Goal: Transaction & Acquisition: Purchase product/service

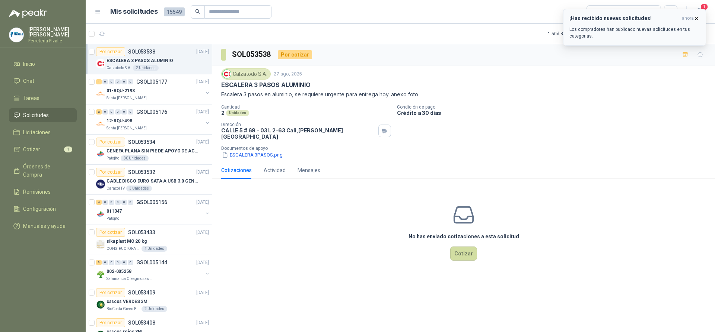
click at [595, 29] on p "Los compradores han publicado nuevas solicitudes en tus categorías." at bounding box center [634, 32] width 130 height 13
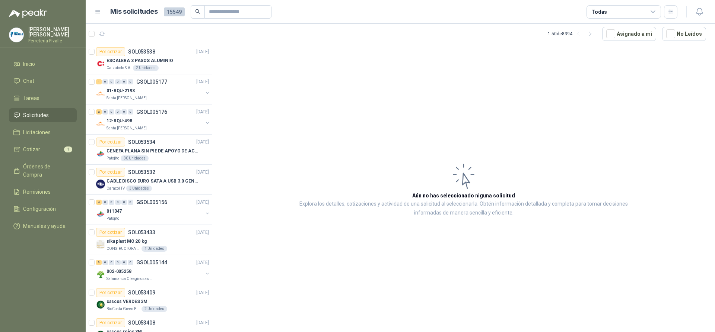
click at [39, 120] on span "Solicitudes" at bounding box center [36, 115] width 26 height 8
click at [41, 102] on li "Tareas" at bounding box center [42, 98] width 59 height 8
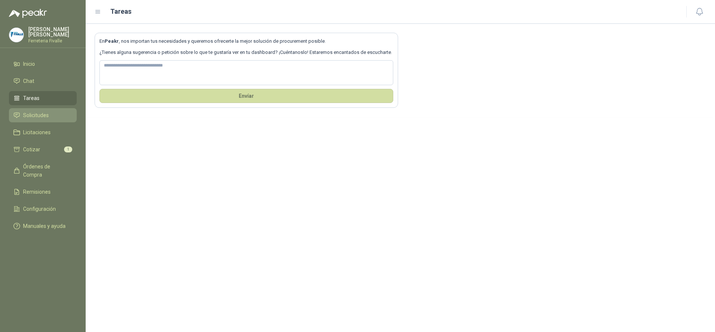
click at [45, 119] on span "Solicitudes" at bounding box center [36, 115] width 26 height 8
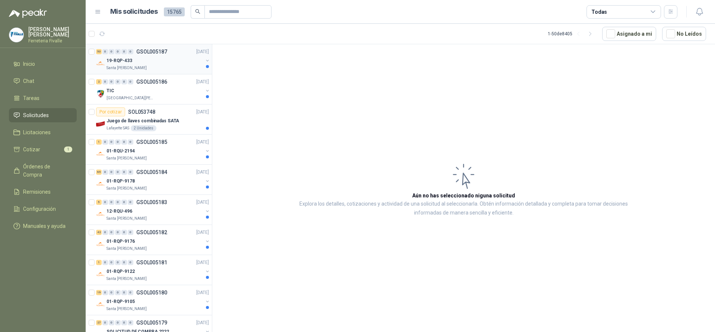
click at [183, 64] on div "19-RQP-433" at bounding box center [154, 60] width 96 height 9
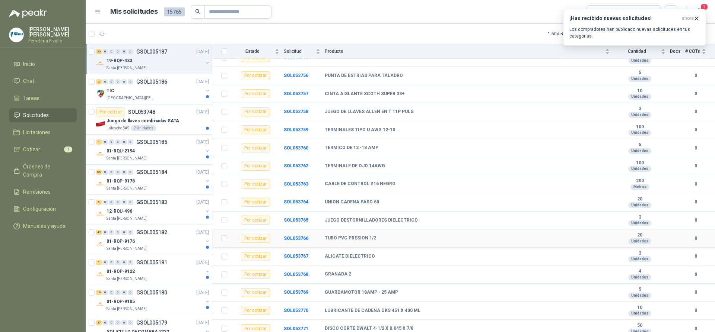
scroll to position [112, 0]
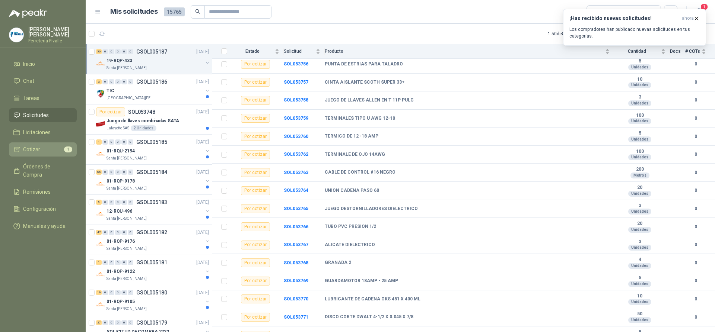
click at [34, 153] on span "Cotizar" at bounding box center [31, 150] width 17 height 8
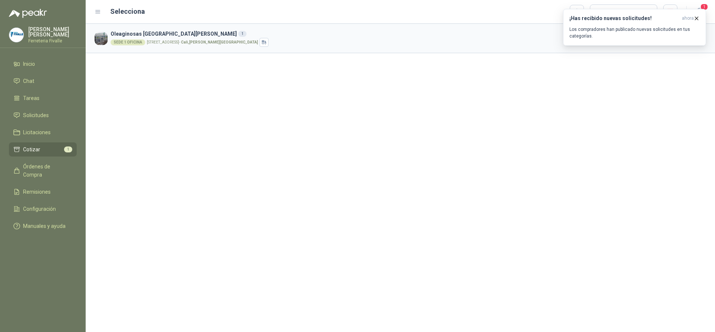
click at [540, 34] on h3 "Oleaginosas [GEOGRAPHIC_DATA][PERSON_NAME] 1" at bounding box center [381, 34] width 540 height 8
click at [697, 16] on icon "button" at bounding box center [696, 18] width 6 height 6
click at [671, 38] on button "Cotizar" at bounding box center [670, 38] width 35 height 15
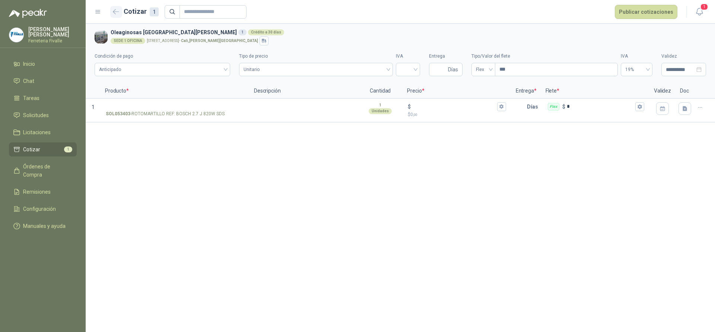
click at [113, 10] on icon "button" at bounding box center [116, 12] width 6 height 6
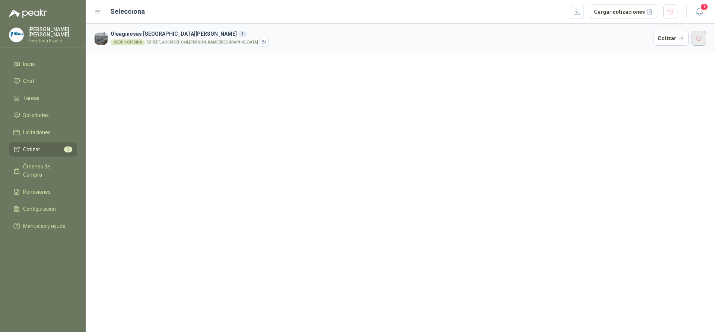
click at [702, 39] on button "button" at bounding box center [698, 38] width 15 height 15
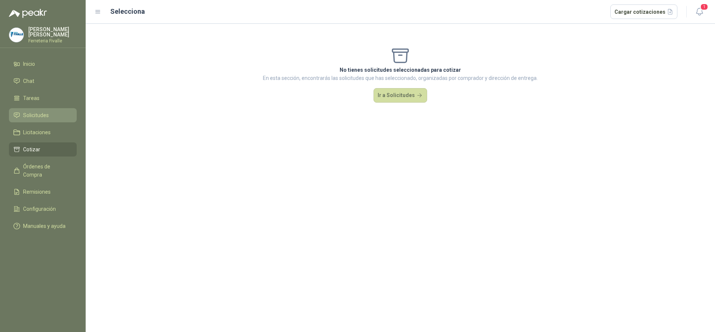
drag, startPoint x: 36, startPoint y: 113, endPoint x: 36, endPoint y: 122, distance: 8.9
click at [36, 115] on ul "Inicio Chat Tareas Solicitudes Licitaciones Cotizar Órdenes de Compra Remisione…" at bounding box center [43, 146] width 86 height 179
click at [36, 120] on span "Solicitudes" at bounding box center [36, 115] width 26 height 8
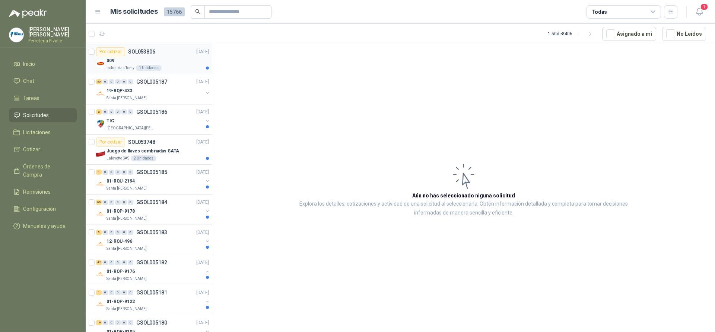
click at [172, 64] on div "009" at bounding box center [157, 60] width 102 height 9
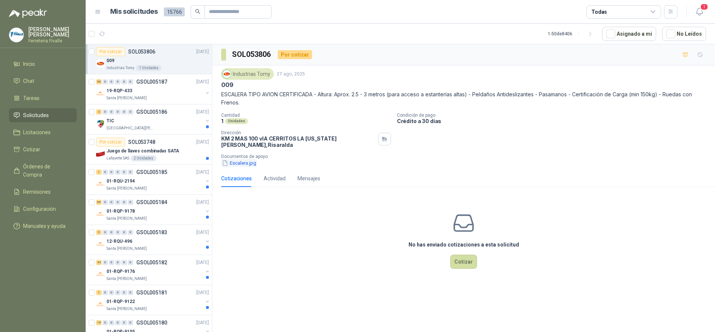
click at [252, 159] on button "Escalera.jpg" at bounding box center [239, 163] width 36 height 8
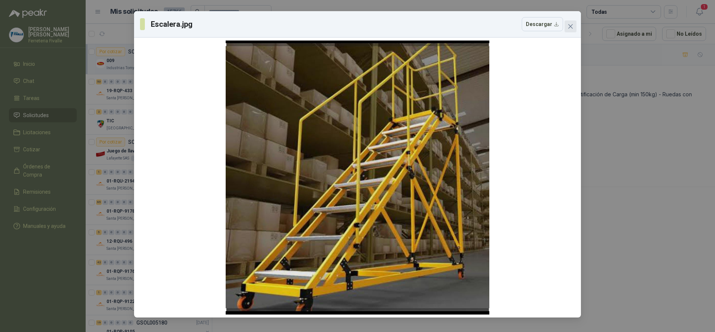
click at [572, 25] on icon "close" at bounding box center [570, 26] width 4 height 4
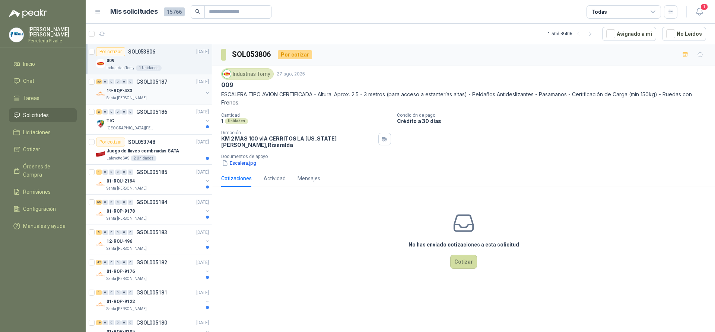
click at [171, 86] on div "50 0 0 0 0 0 GSOL005187 [DATE]" at bounding box center [153, 81] width 114 height 9
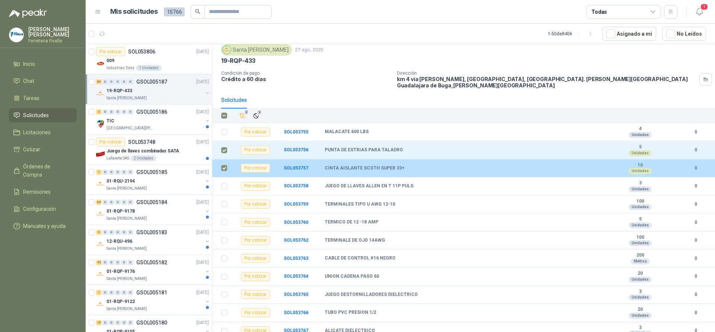
scroll to position [37, 0]
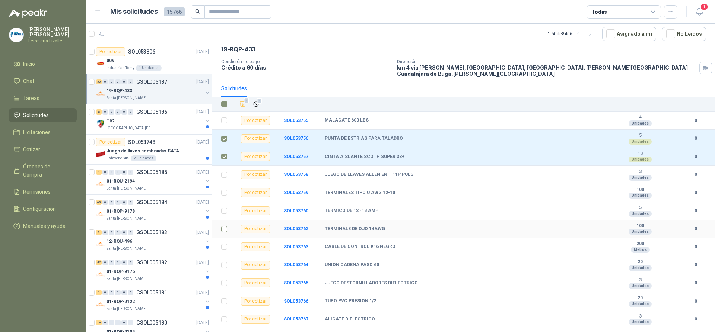
click at [222, 227] on label at bounding box center [224, 229] width 6 height 8
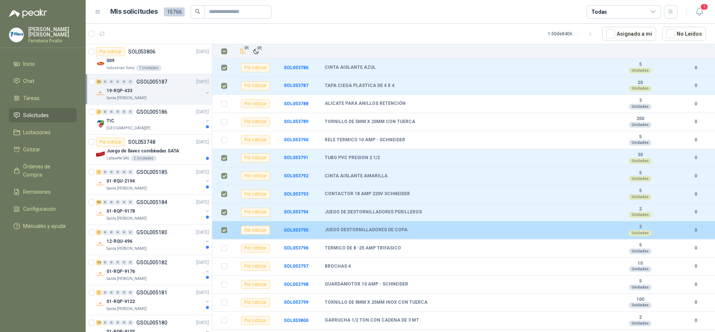
scroll to position [670, 0]
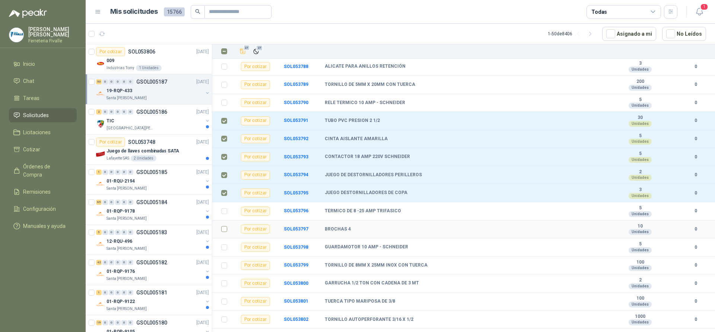
click at [221, 225] on td at bounding box center [221, 230] width 19 height 18
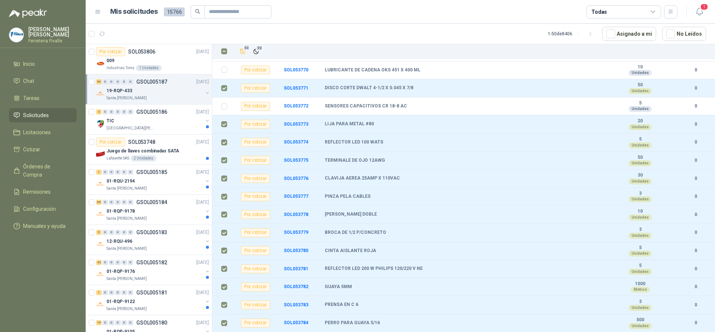
scroll to position [192, 0]
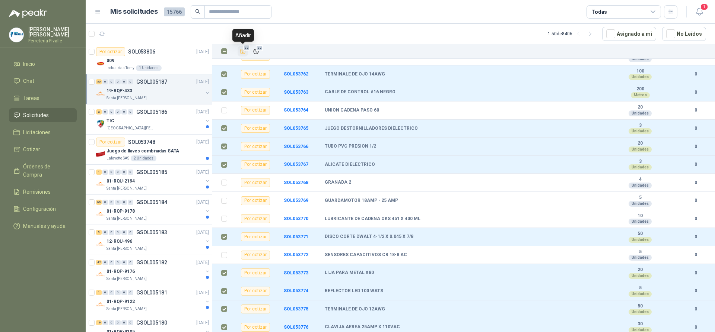
click at [242, 52] on icon "Añadir" at bounding box center [243, 51] width 6 height 5
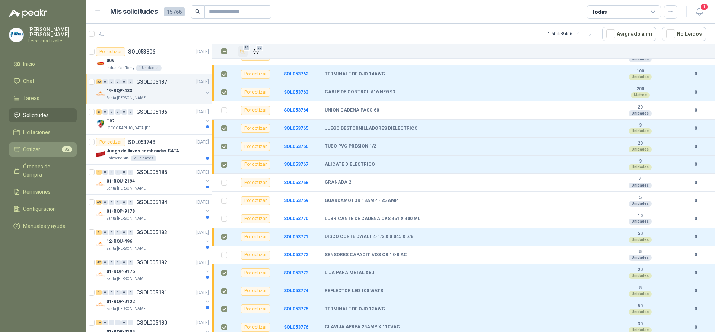
click at [30, 154] on span "Cotizar" at bounding box center [31, 150] width 17 height 8
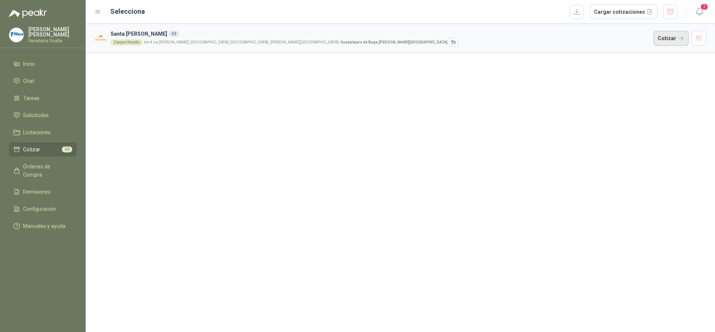
click at [672, 39] on button "Cotizar" at bounding box center [670, 38] width 35 height 15
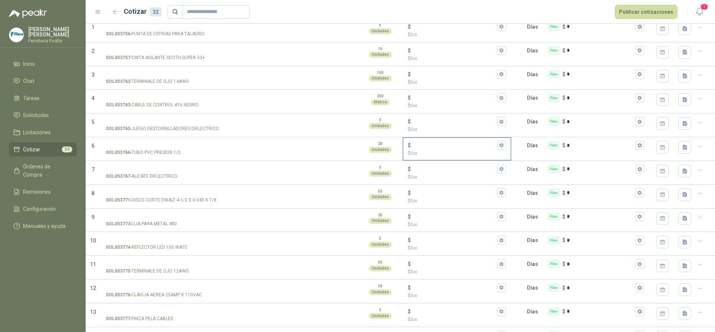
scroll to position [80, 0]
click at [34, 114] on link "Solicitudes" at bounding box center [43, 115] width 68 height 14
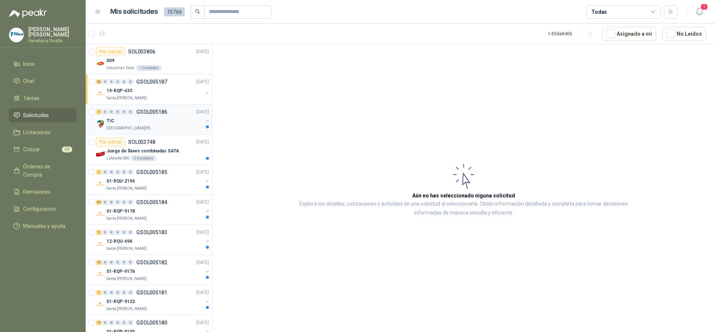
click at [134, 117] on div "TIC" at bounding box center [154, 121] width 96 height 9
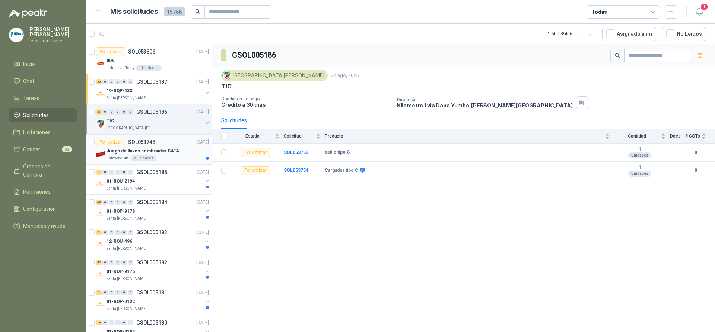
click at [169, 159] on div "Lafayette SAS 2 Unidades" at bounding box center [157, 159] width 102 height 6
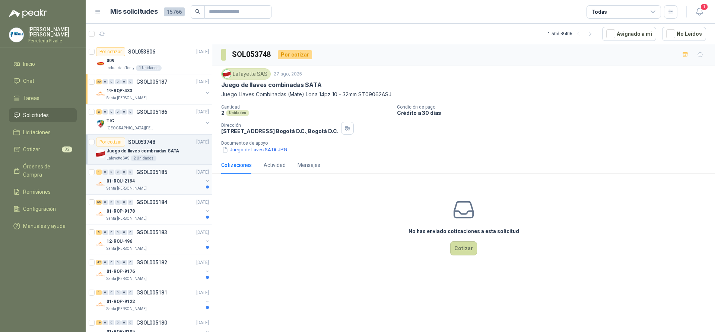
click at [166, 179] on div "01-RQU-2194" at bounding box center [154, 181] width 96 height 9
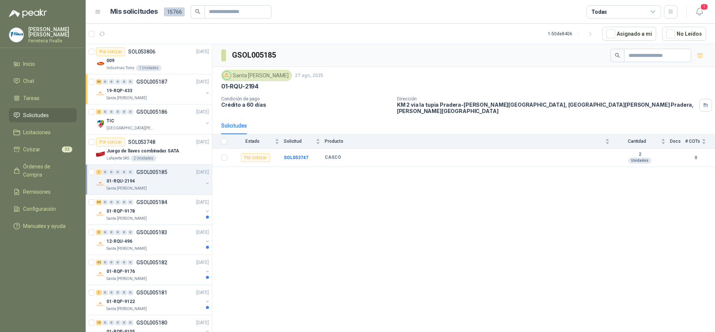
click at [399, 215] on div "GSOL005185 [GEOGRAPHIC_DATA][PERSON_NAME] [DATE] 01-RQU-2194 Condición de pago …" at bounding box center [463, 189] width 503 height 291
click at [183, 211] on div "01-RQP-9178" at bounding box center [154, 211] width 96 height 9
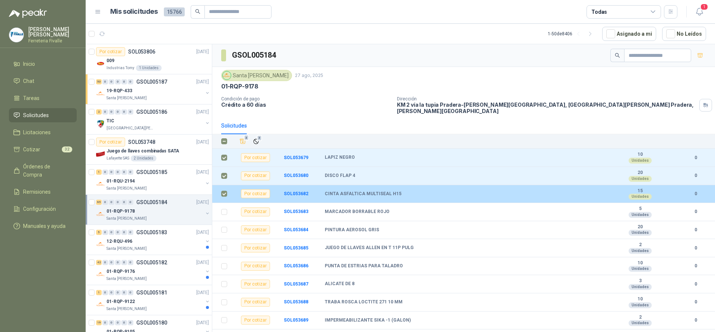
scroll to position [37, 0]
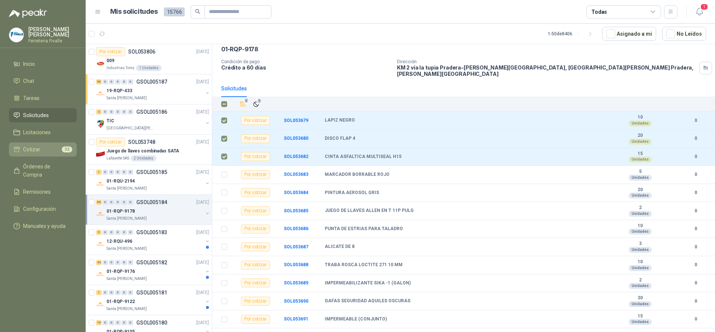
click at [39, 153] on span "Cotizar" at bounding box center [31, 150] width 17 height 8
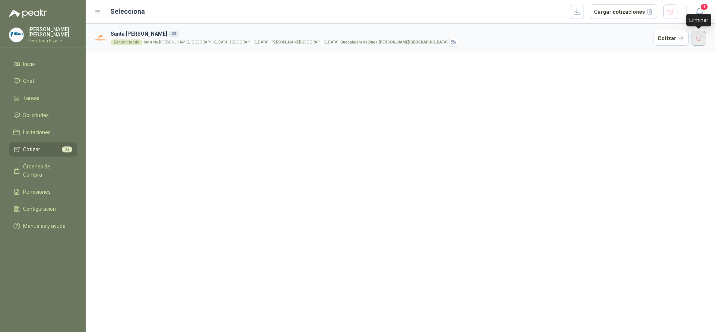
click at [699, 35] on button "button" at bounding box center [698, 38] width 15 height 15
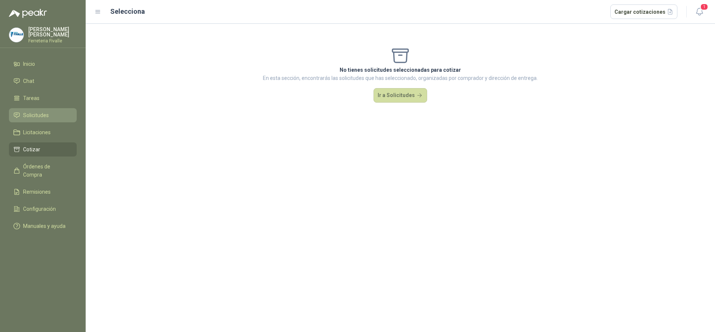
click at [36, 120] on span "Solicitudes" at bounding box center [36, 115] width 26 height 8
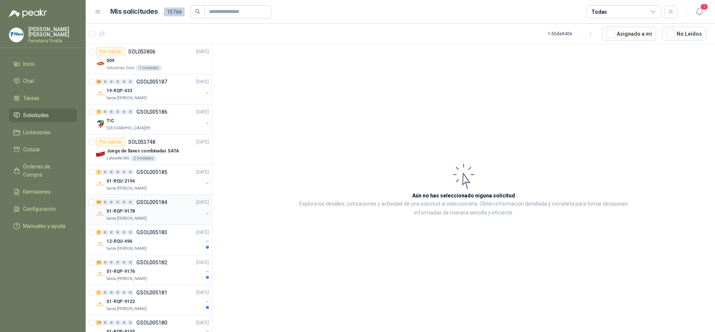
click at [187, 213] on div "01-RQP-9178" at bounding box center [154, 211] width 96 height 9
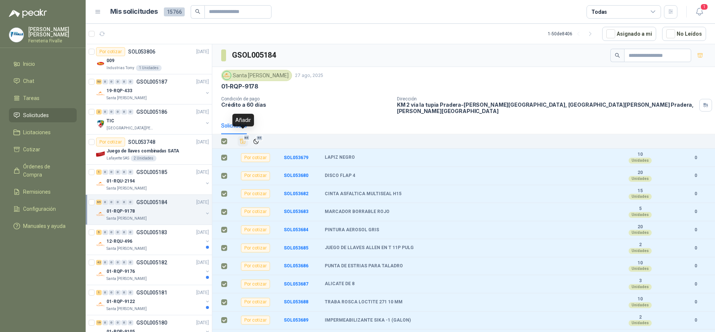
click at [244, 138] on icon "Añadir" at bounding box center [242, 141] width 7 height 7
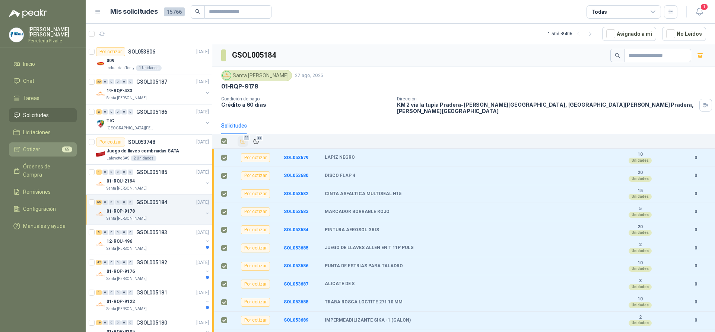
click at [47, 154] on li "Cotizar 65" at bounding box center [42, 150] width 59 height 8
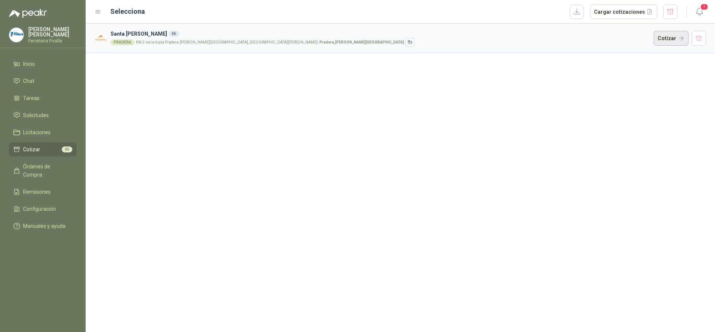
click at [668, 37] on button "Cotizar" at bounding box center [670, 38] width 35 height 15
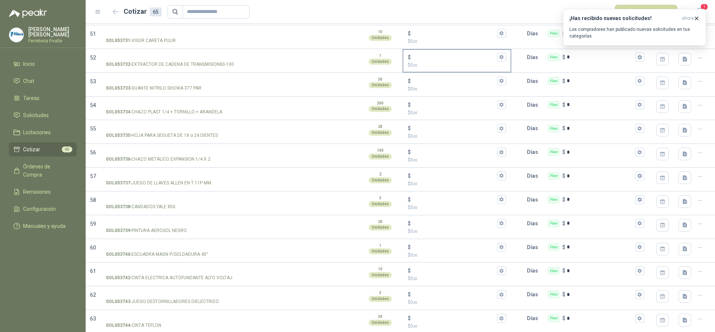
scroll to position [1200, 0]
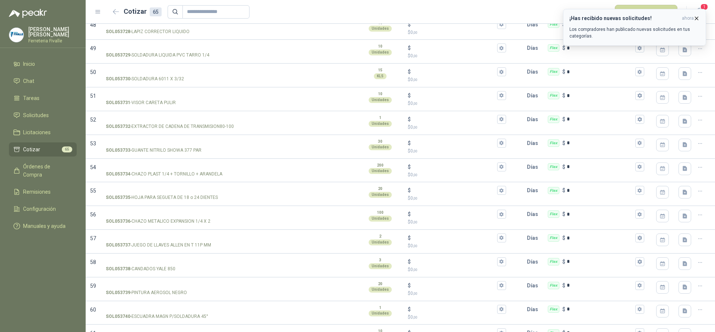
click at [695, 17] on icon "button" at bounding box center [696, 18] width 6 height 6
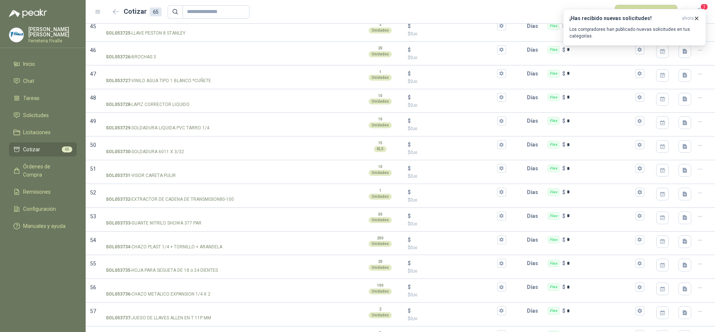
scroll to position [1051, 0]
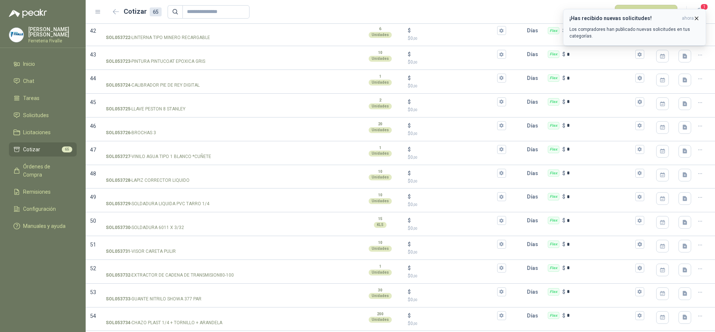
click at [700, 19] on button "¡Has recibido nuevas solicitudes! ahora Los compradores han publicado nuevas so…" at bounding box center [634, 27] width 143 height 37
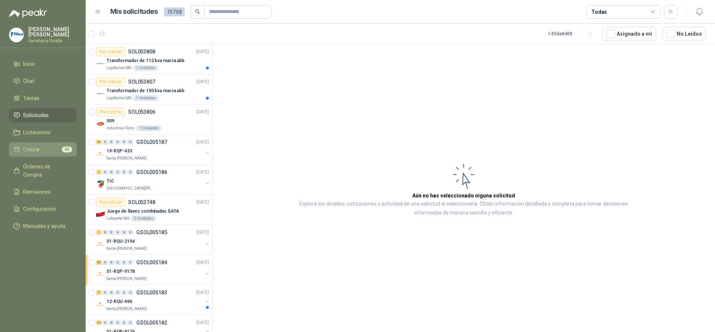
click at [36, 154] on span "Cotizar" at bounding box center [31, 150] width 17 height 8
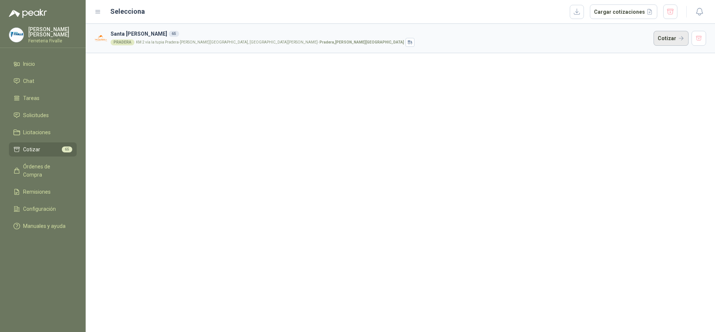
click at [665, 38] on button "Cotizar" at bounding box center [670, 38] width 35 height 15
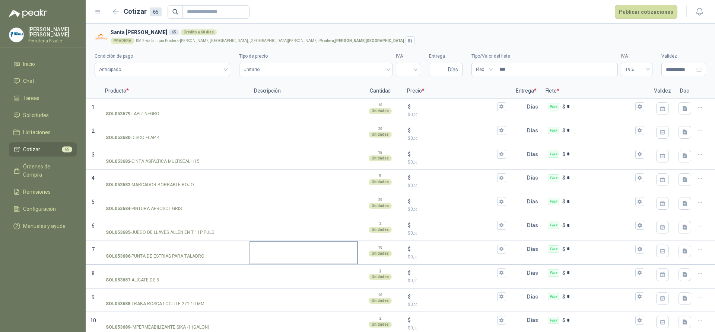
drag, startPoint x: 72, startPoint y: 309, endPoint x: 301, endPoint y: 255, distance: 235.0
click at [72, 309] on menu "[PERSON_NAME] Ferreteria [PERSON_NAME] Inicio Chat Tareas Solicitudes Licitacio…" at bounding box center [43, 166] width 86 height 332
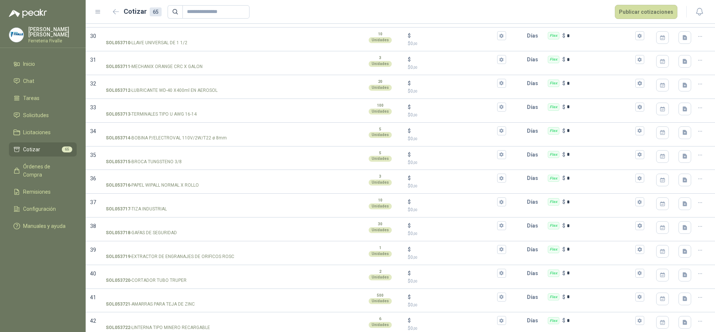
scroll to position [737, 0]
click at [555, 3] on header "Cotizar 65 Publicar cotizaciones" at bounding box center [400, 12] width 629 height 24
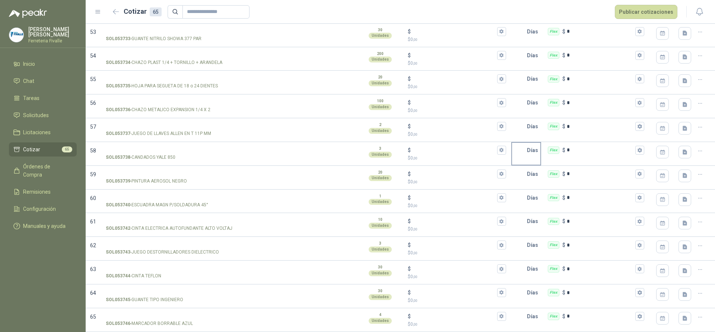
scroll to position [1311, 0]
click at [485, 9] on form "Cotizar 65 Publicar cotizaciones" at bounding box center [393, 12] width 567 height 14
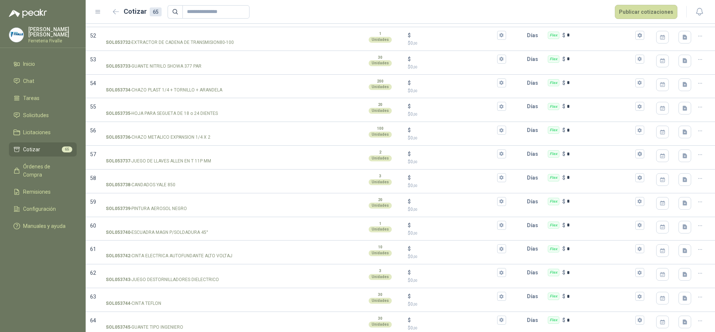
scroll to position [1237, 0]
click at [118, 10] on icon "button" at bounding box center [116, 12] width 6 height 6
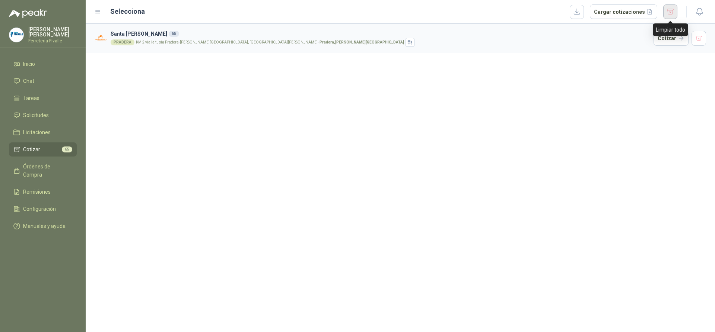
click at [673, 11] on button "button" at bounding box center [670, 11] width 14 height 15
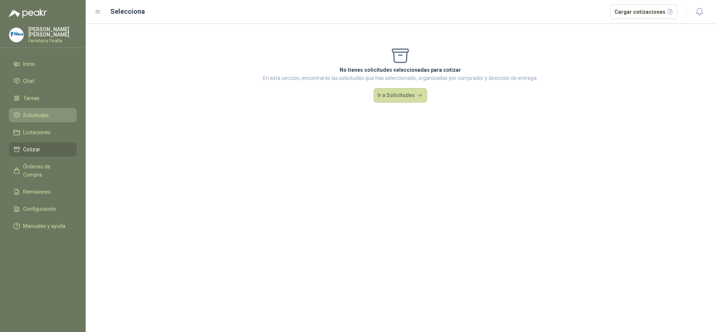
click at [48, 120] on span "Solicitudes" at bounding box center [36, 115] width 26 height 8
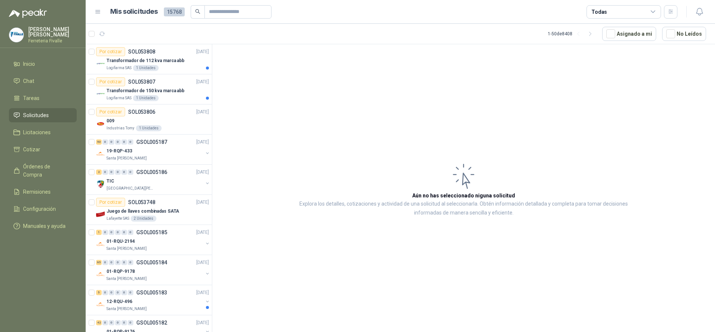
drag, startPoint x: 485, startPoint y: 103, endPoint x: 487, endPoint y: 95, distance: 8.4
click at [487, 98] on article "Aún no has seleccionado niguna solicitud Explora los detalles, cotizaciones y a…" at bounding box center [463, 189] width 503 height 291
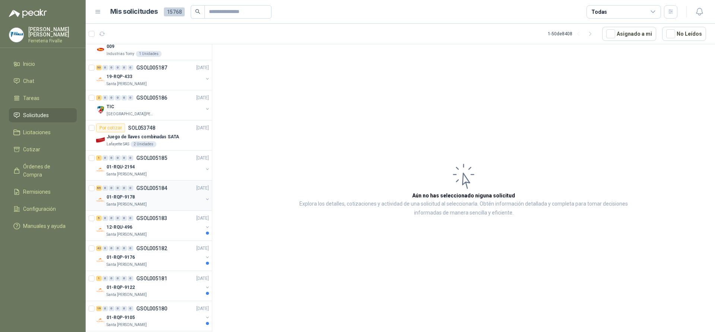
scroll to position [112, 0]
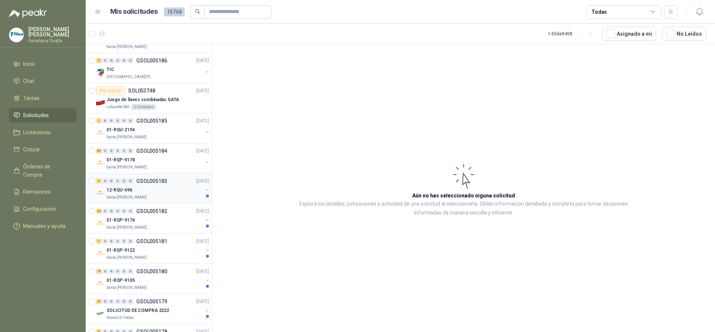
click at [178, 185] on div "5 0 0 0 0 0 GSOL005183 [DATE]" at bounding box center [153, 181] width 114 height 9
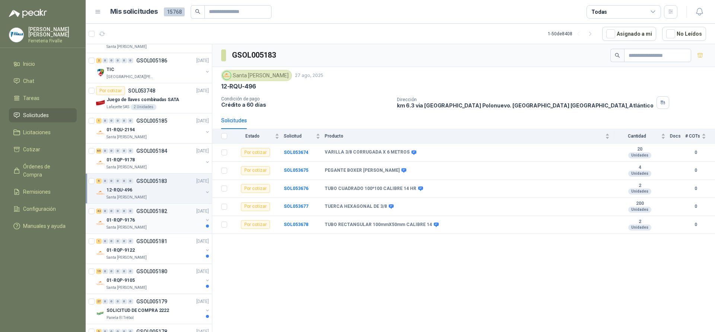
click at [161, 230] on div "Santa [PERSON_NAME]" at bounding box center [154, 228] width 96 height 6
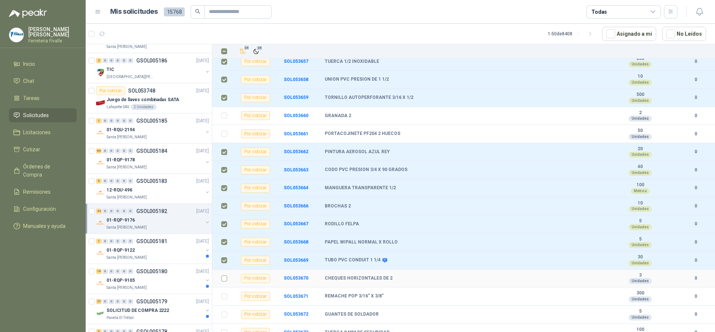
scroll to position [568, 0]
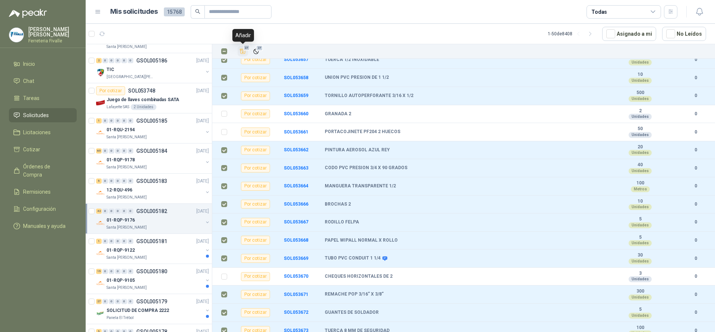
click at [244, 50] on span "27" at bounding box center [246, 48] width 7 height 6
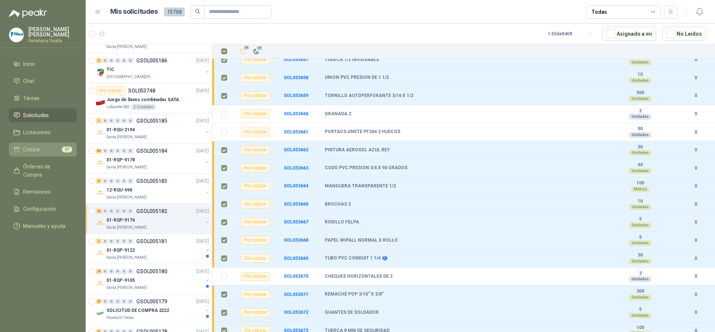
click at [54, 154] on li "Cotizar 27" at bounding box center [42, 150] width 59 height 8
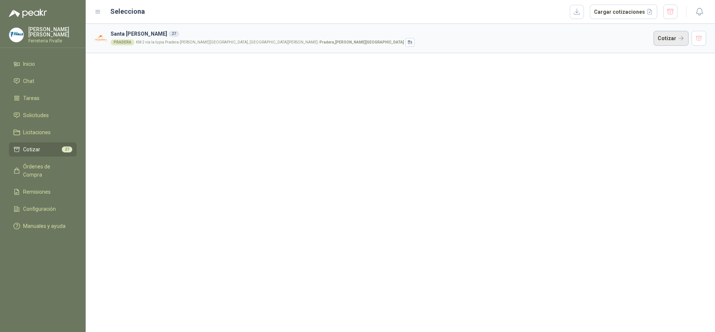
click at [666, 35] on button "Cotizar" at bounding box center [670, 38] width 35 height 15
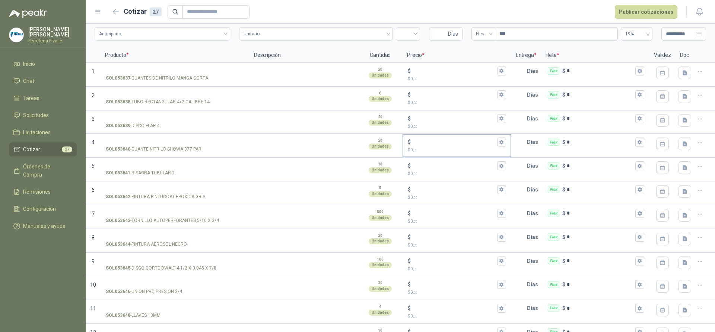
scroll to position [36, 0]
drag, startPoint x: 115, startPoint y: 15, endPoint x: 630, endPoint y: 61, distance: 516.5
click at [115, 15] on button "button" at bounding box center [116, 12] width 12 height 12
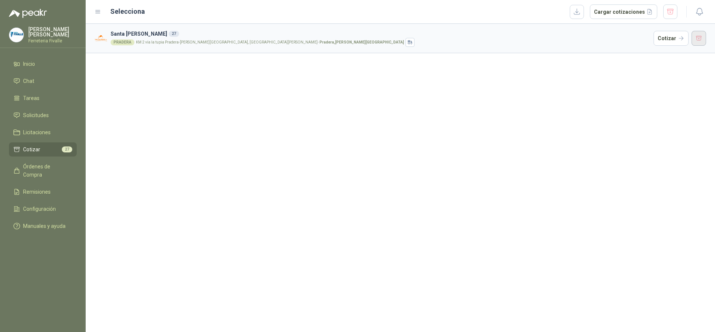
click at [697, 35] on button "button" at bounding box center [698, 38] width 15 height 15
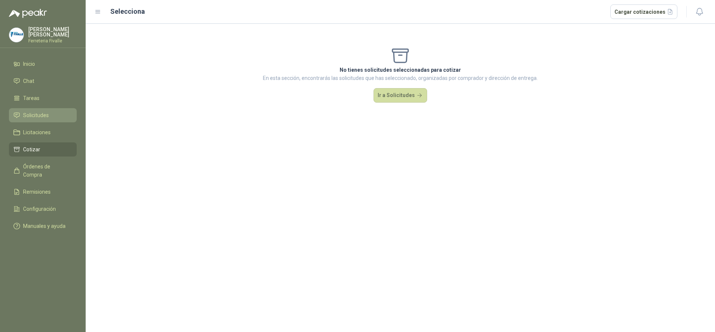
click at [47, 117] on span "Solicitudes" at bounding box center [36, 115] width 26 height 8
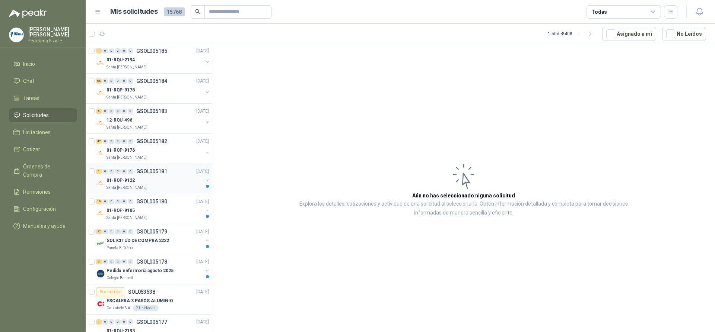
scroll to position [186, 0]
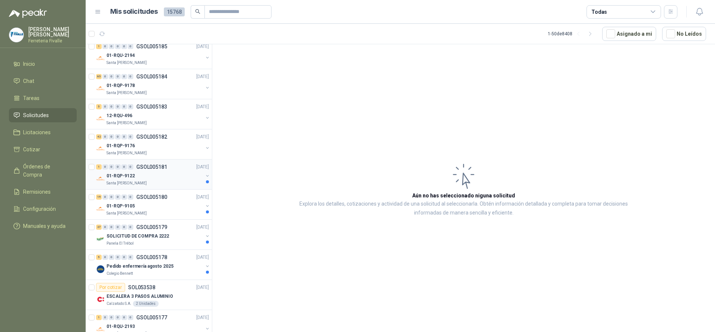
click at [177, 183] on div "Santa [PERSON_NAME]" at bounding box center [154, 184] width 96 height 6
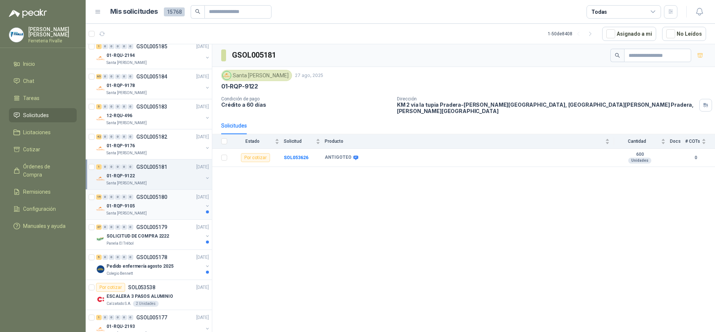
click at [177, 214] on div "Santa [PERSON_NAME]" at bounding box center [154, 214] width 96 height 6
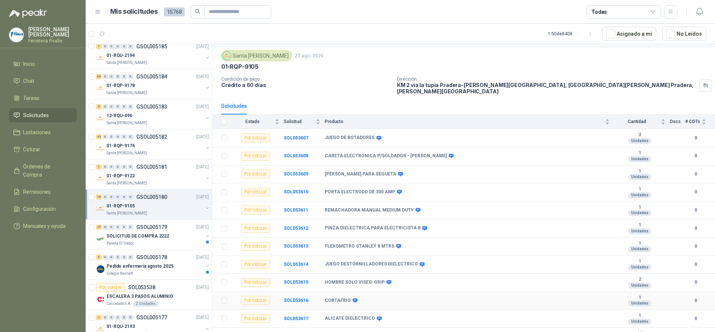
scroll to position [4, 0]
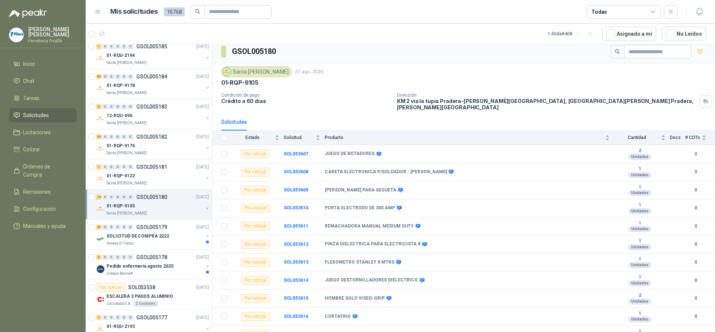
click at [227, 133] on th at bounding box center [221, 138] width 19 height 15
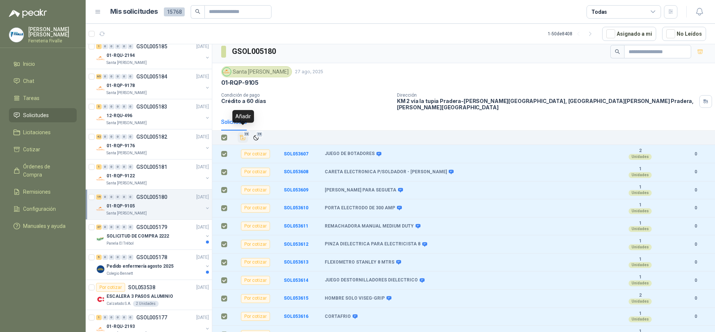
click at [242, 134] on icon "Añadir" at bounding box center [242, 137] width 7 height 7
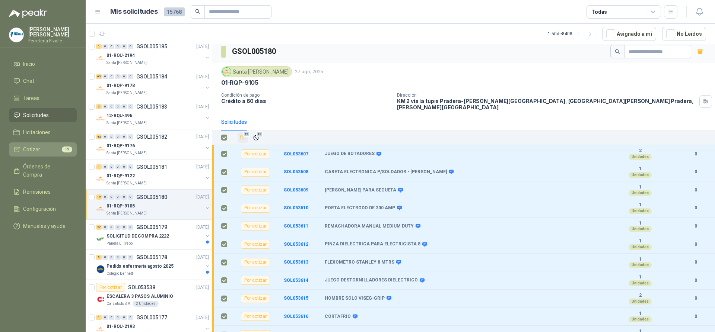
click at [46, 154] on li "Cotizar 19" at bounding box center [42, 150] width 59 height 8
